Goal: Task Accomplishment & Management: Complete application form

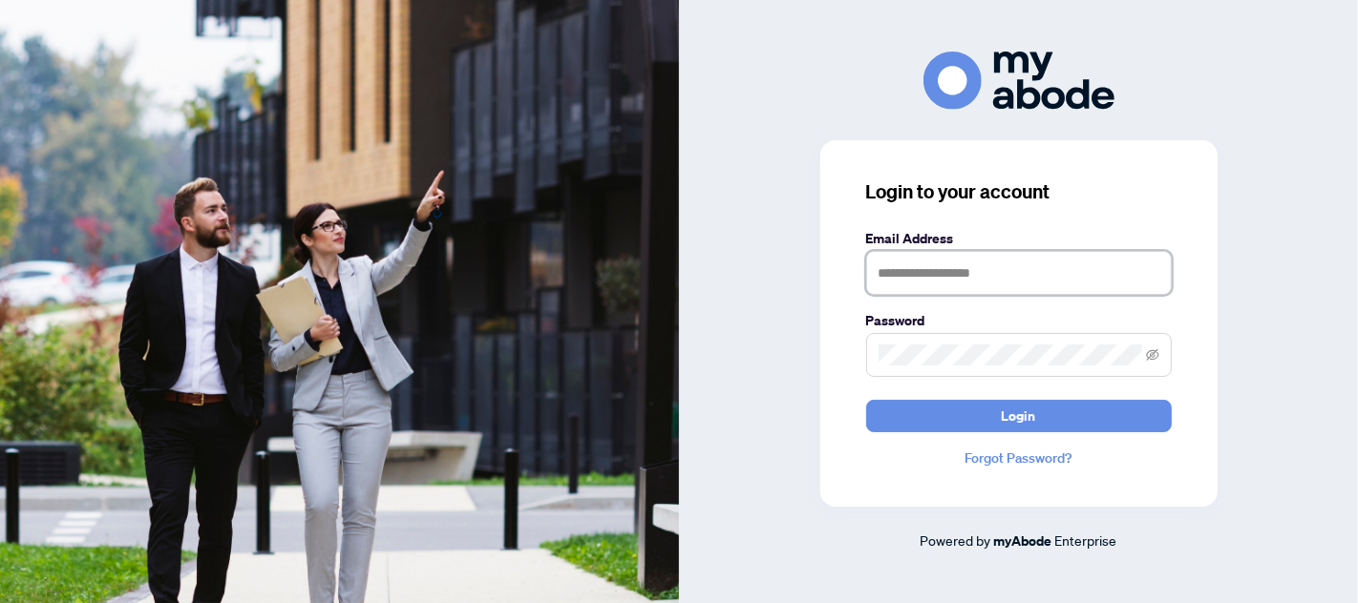
click at [954, 285] on input "text" at bounding box center [1019, 273] width 306 height 44
type input "**********"
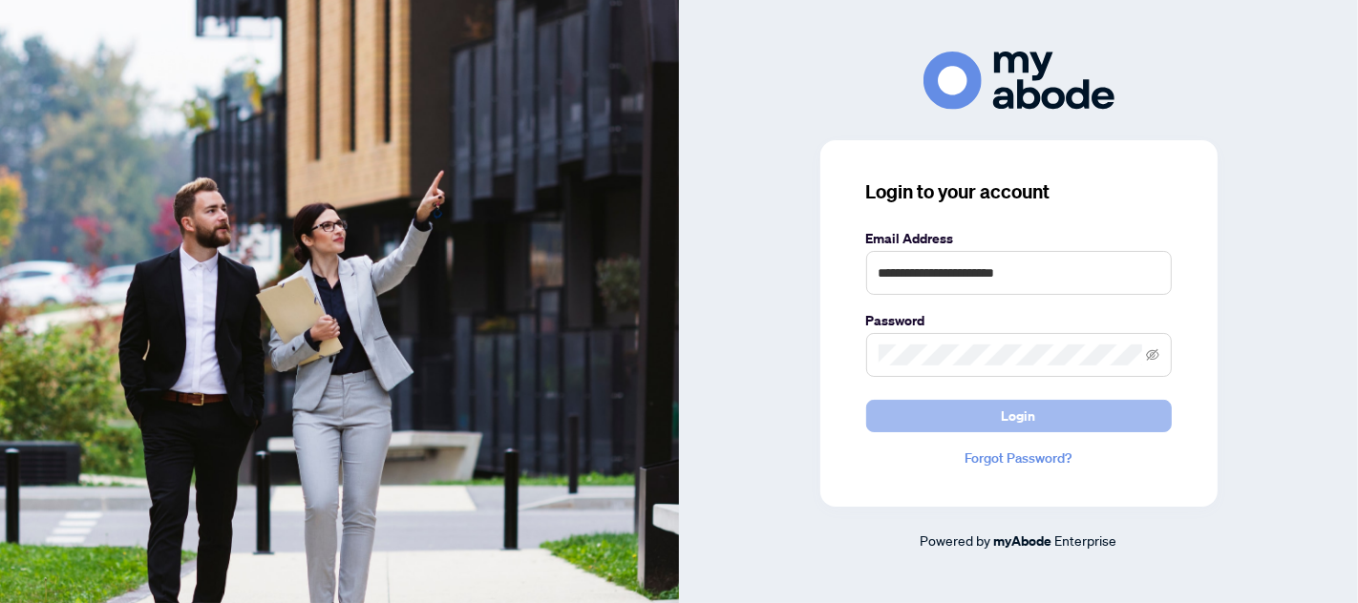
click at [1015, 410] on span "Login" at bounding box center [1019, 416] width 34 height 31
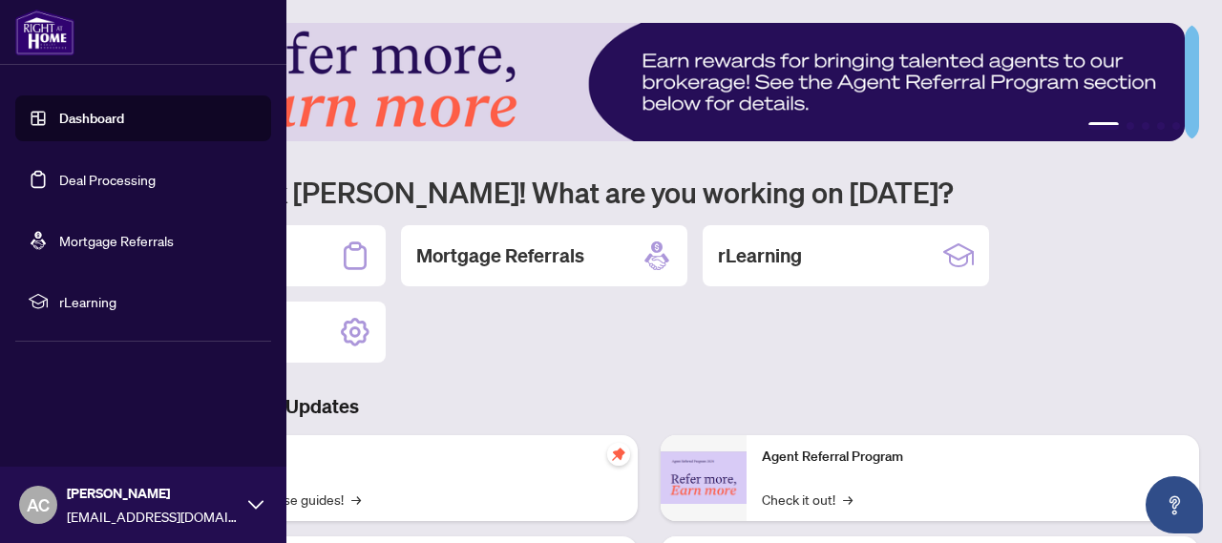
click at [124, 121] on link "Dashboard" at bounding box center [91, 118] width 65 height 17
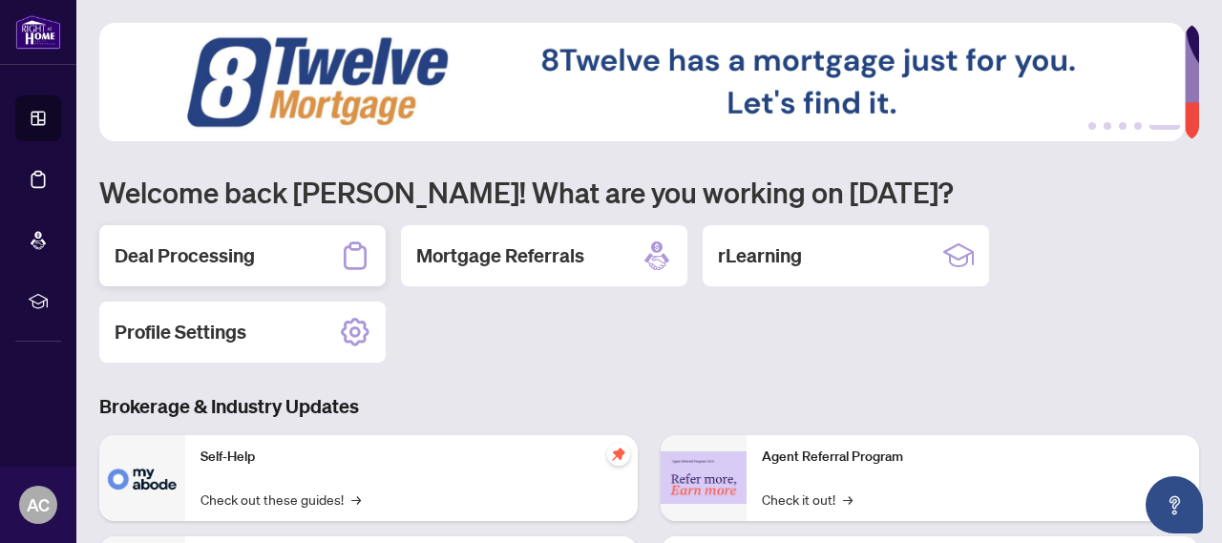
click at [180, 255] on h2 "Deal Processing" at bounding box center [185, 256] width 140 height 27
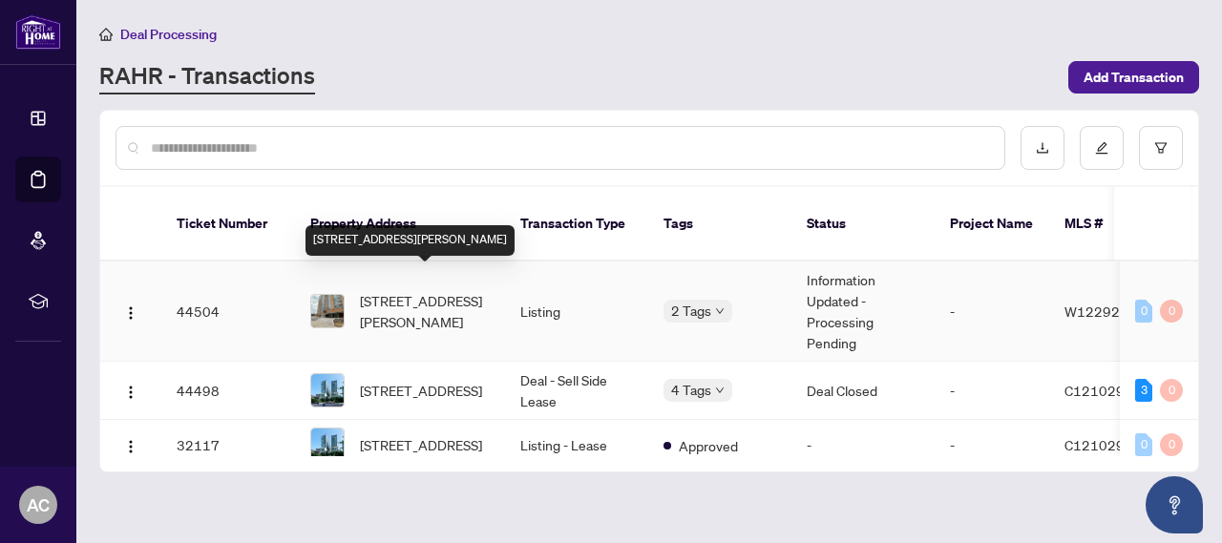
click at [412, 290] on span "[STREET_ADDRESS][PERSON_NAME]" at bounding box center [425, 311] width 130 height 42
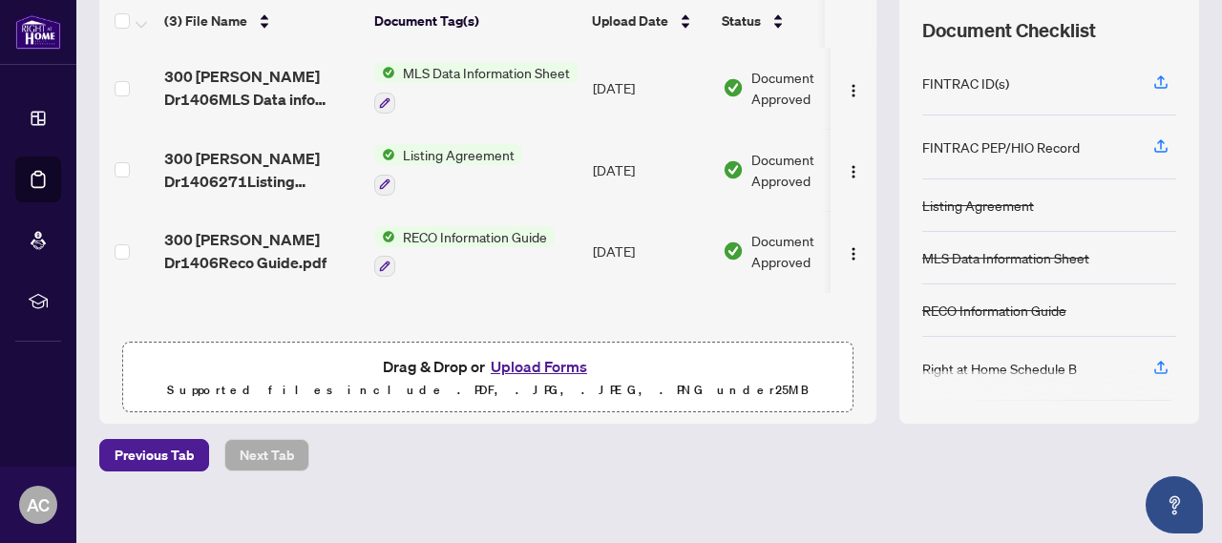
scroll to position [282, 0]
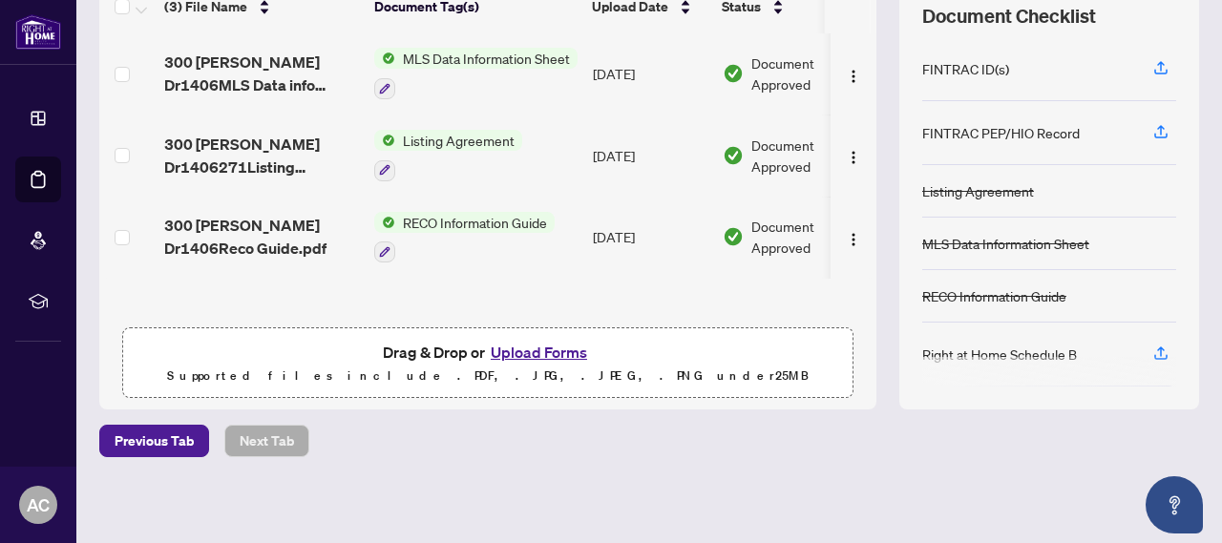
click at [531, 350] on button "Upload Forms" at bounding box center [539, 352] width 108 height 25
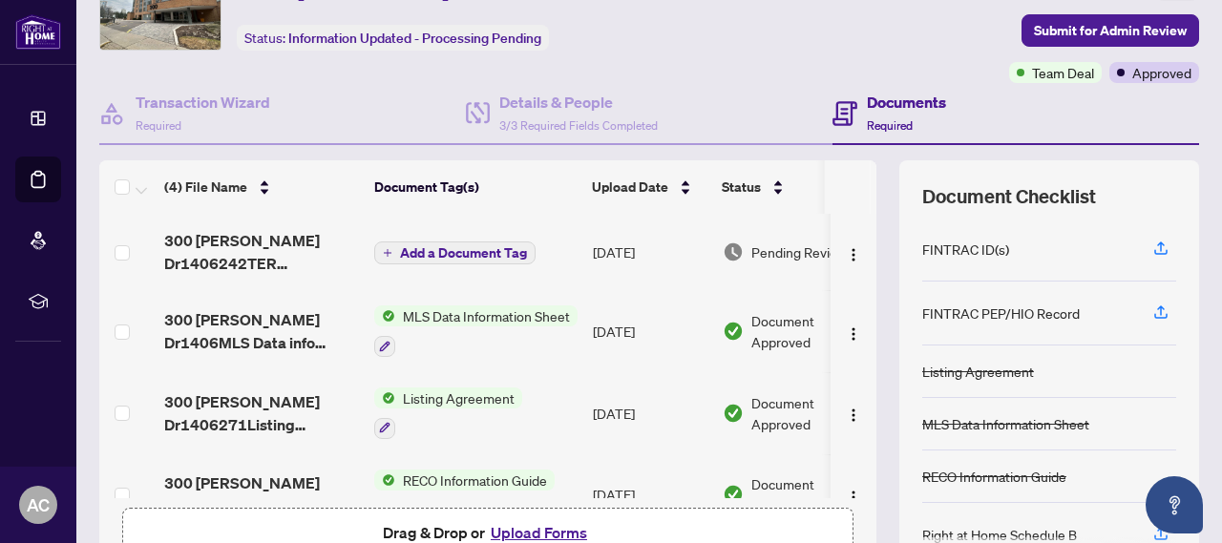
scroll to position [0, 0]
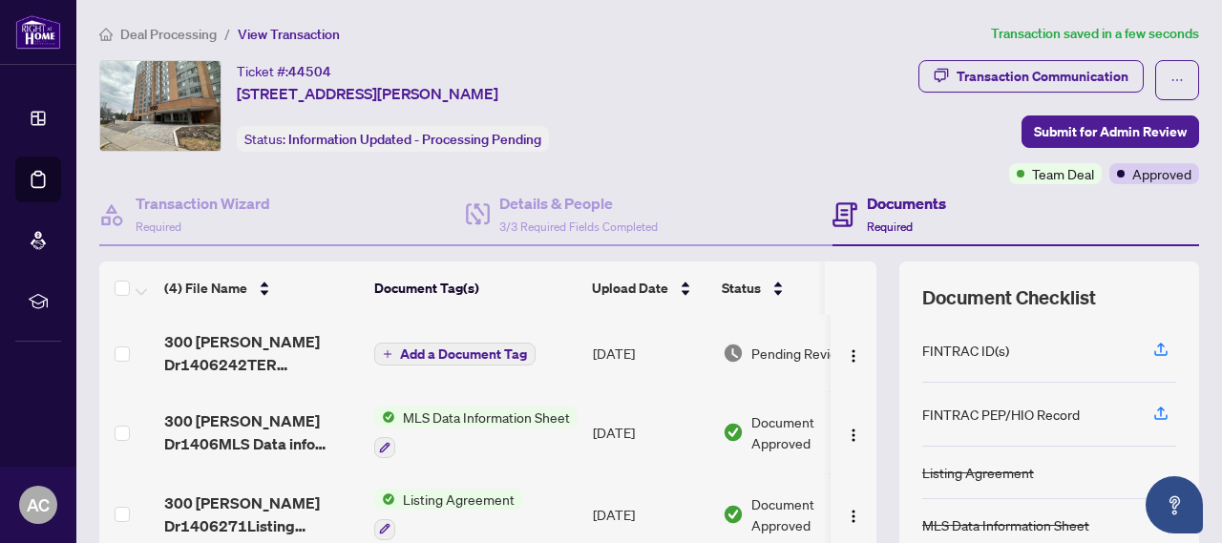
click at [447, 352] on span "Add a Document Tag" at bounding box center [463, 354] width 127 height 13
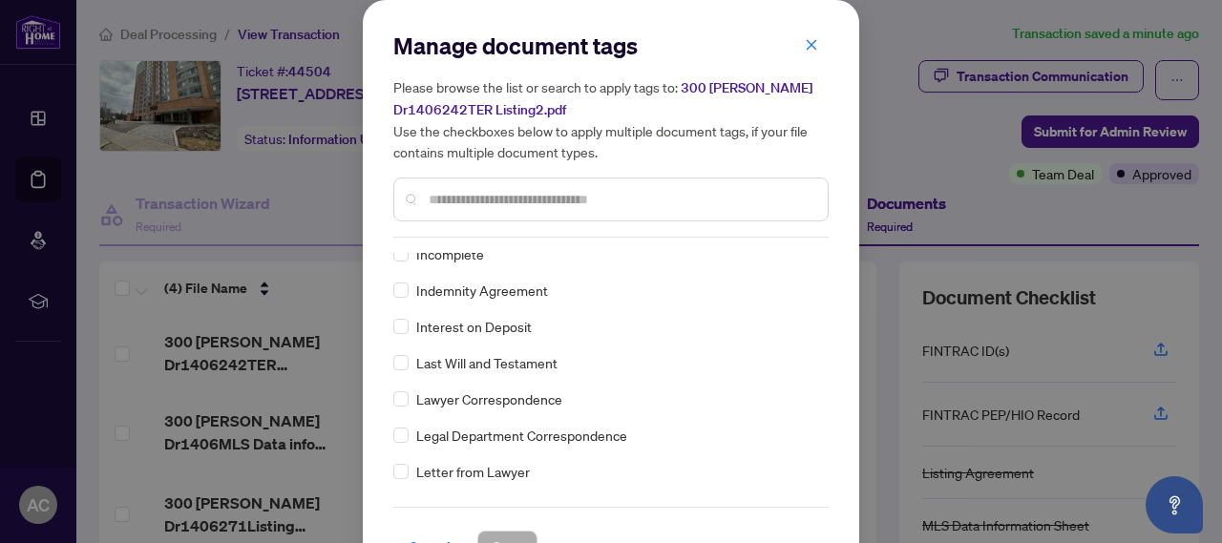
scroll to position [2545, 0]
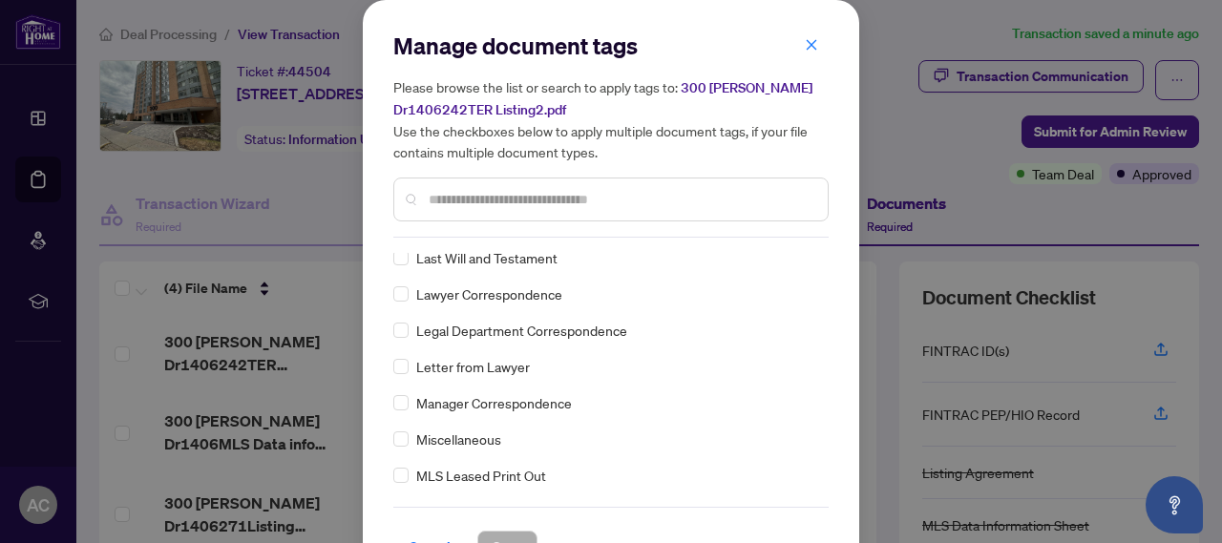
click at [462, 194] on input "text" at bounding box center [621, 199] width 384 height 21
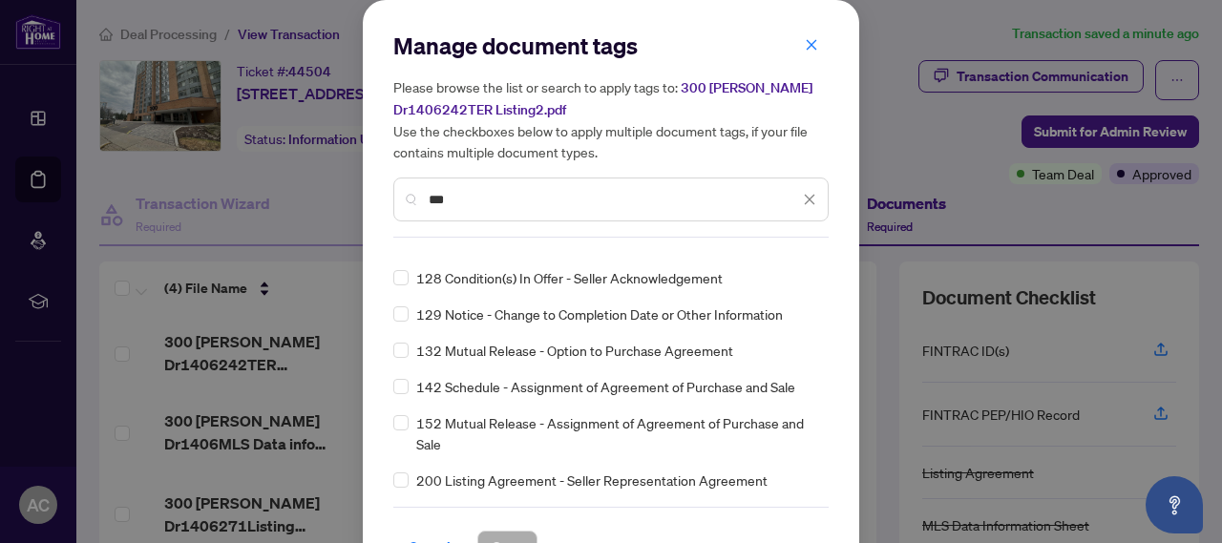
scroll to position [0, 0]
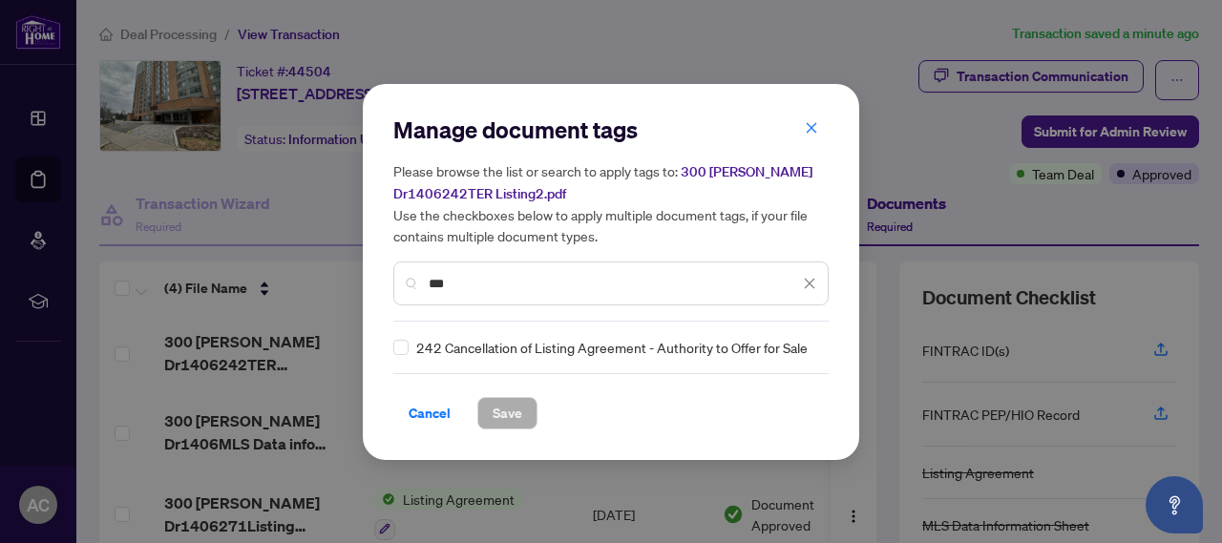
type input "***"
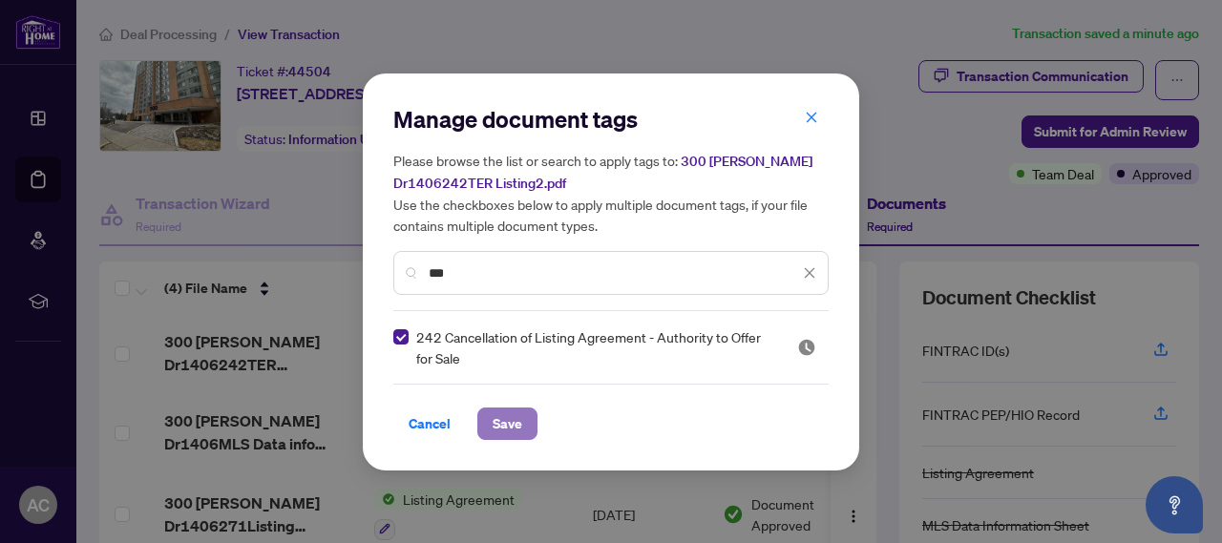
click at [507, 422] on span "Save" at bounding box center [508, 424] width 30 height 31
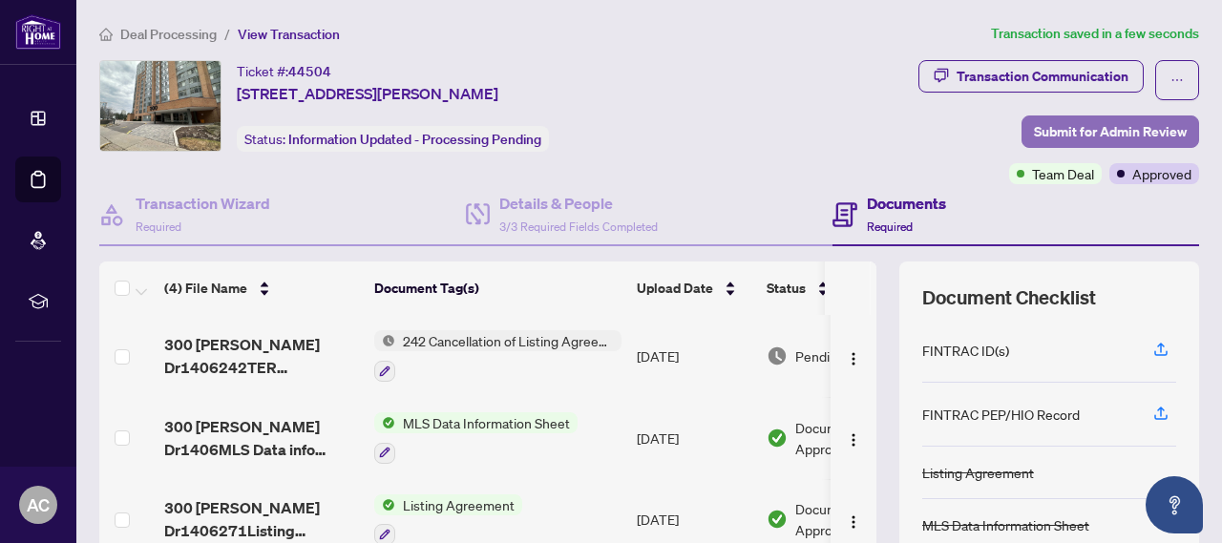
click at [1086, 125] on span "Submit for Admin Review" at bounding box center [1110, 131] width 153 height 31
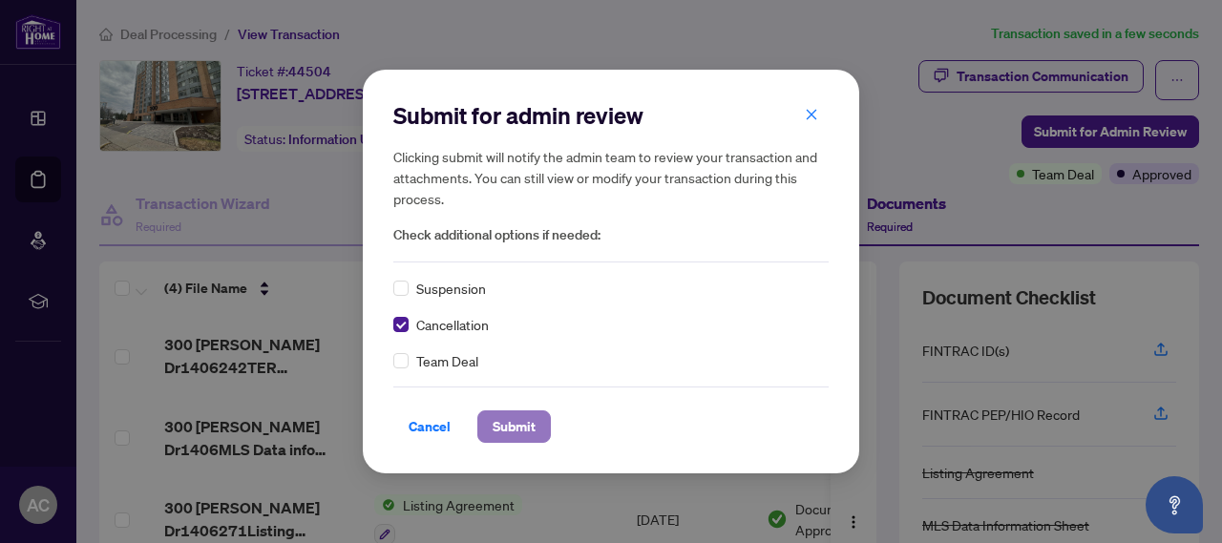
click at [507, 426] on span "Submit" at bounding box center [514, 426] width 43 height 31
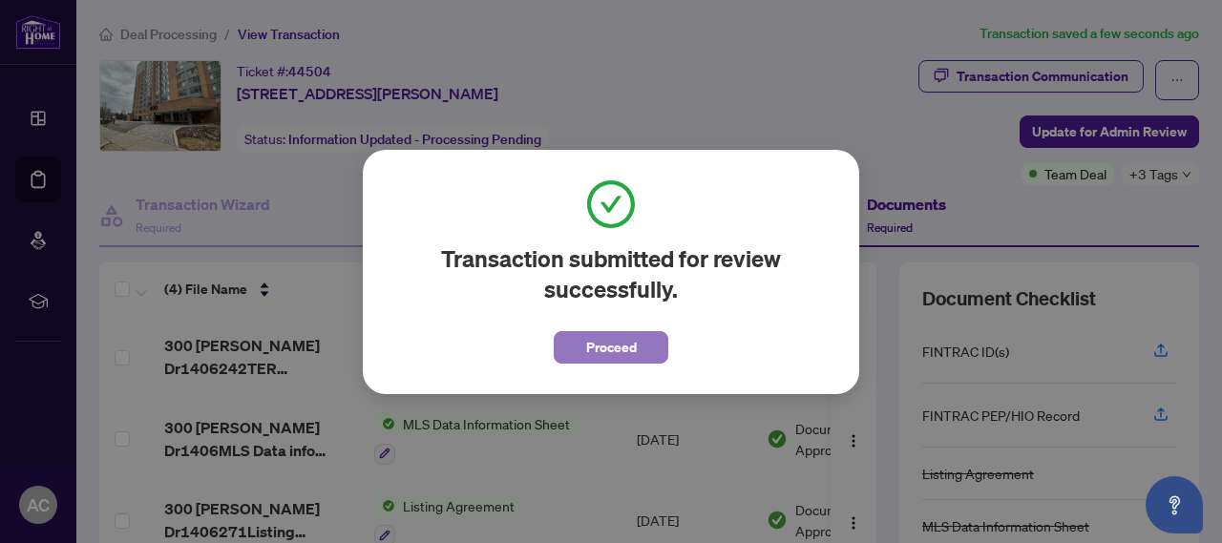
click at [605, 344] on span "Proceed" at bounding box center [611, 347] width 51 height 31
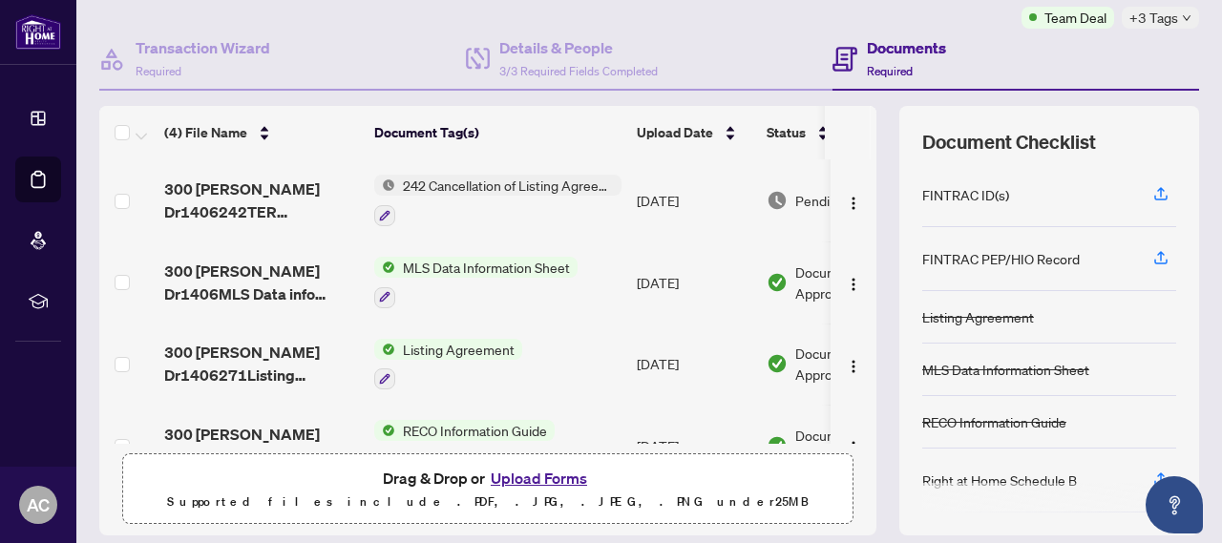
scroll to position [158, 0]
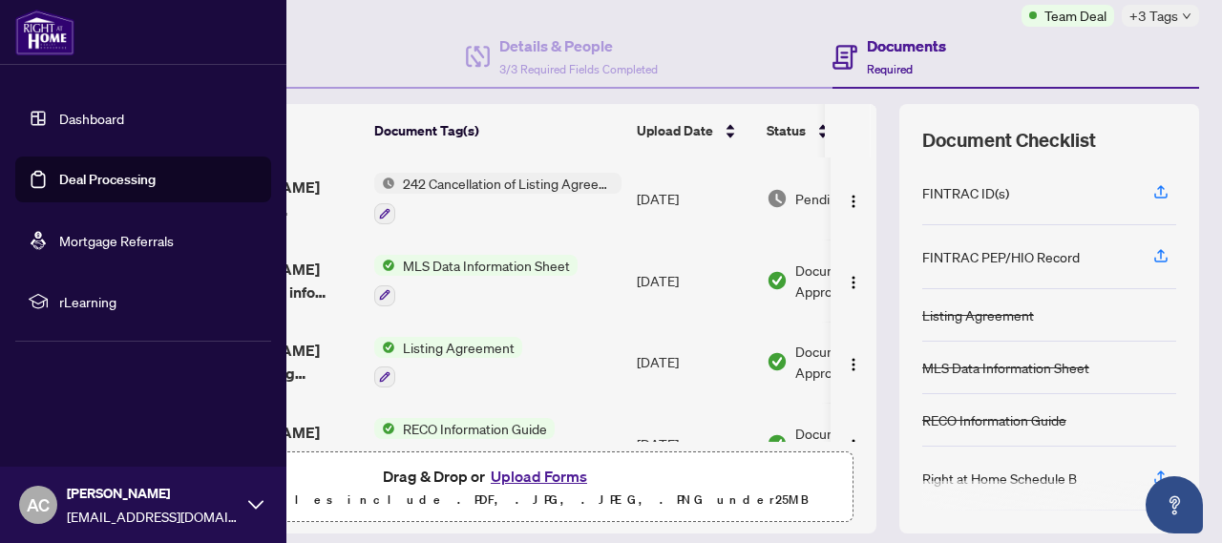
click at [109, 242] on link "Mortgage Referrals" at bounding box center [116, 240] width 115 height 17
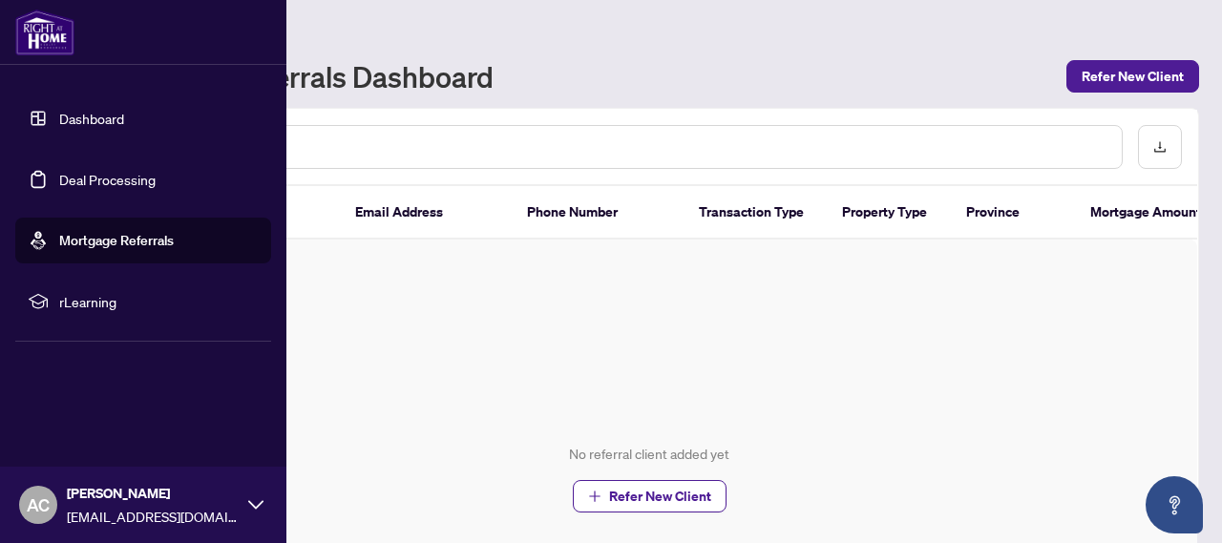
click at [126, 176] on link "Deal Processing" at bounding box center [107, 179] width 96 height 17
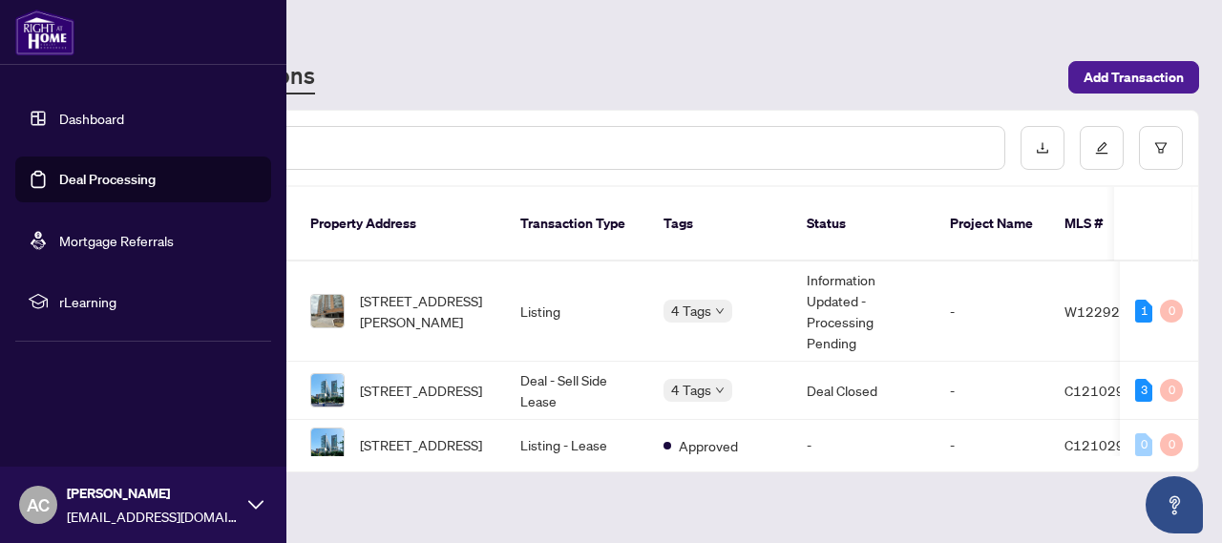
click at [243, 500] on div "[PERSON_NAME] [EMAIL_ADDRESS][DOMAIN_NAME]" at bounding box center [143, 505] width 286 height 76
click at [84, 395] on span "Logout" at bounding box center [76, 391] width 43 height 31
